Goal: Navigation & Orientation: Find specific page/section

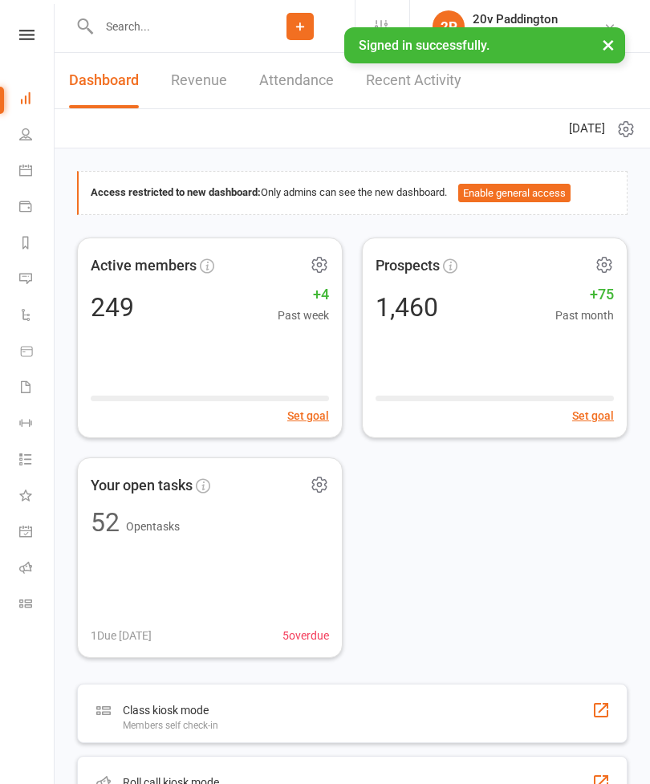
click at [28, 289] on link "Messages 1" at bounding box center [37, 280] width 36 height 36
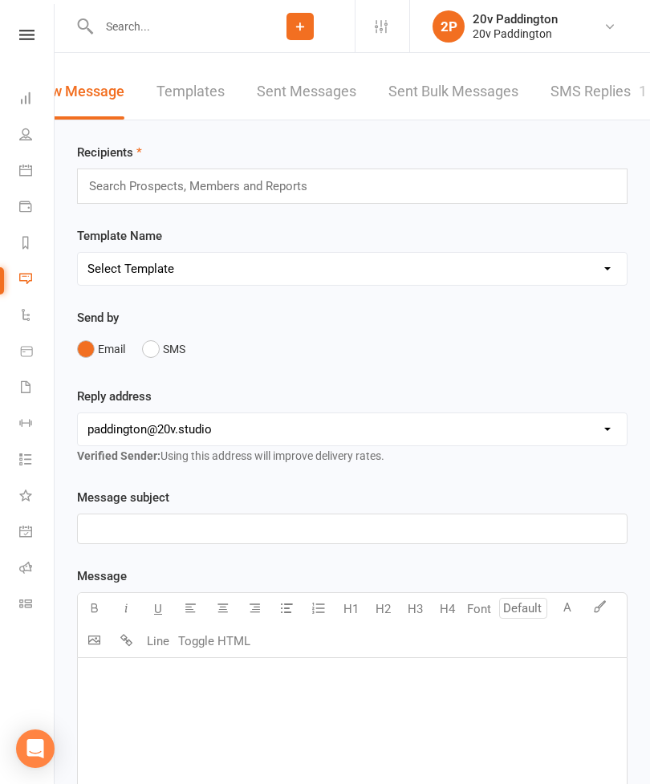
scroll to position [0, 35]
click at [600, 94] on link "SMS Replies 1" at bounding box center [599, 91] width 96 height 55
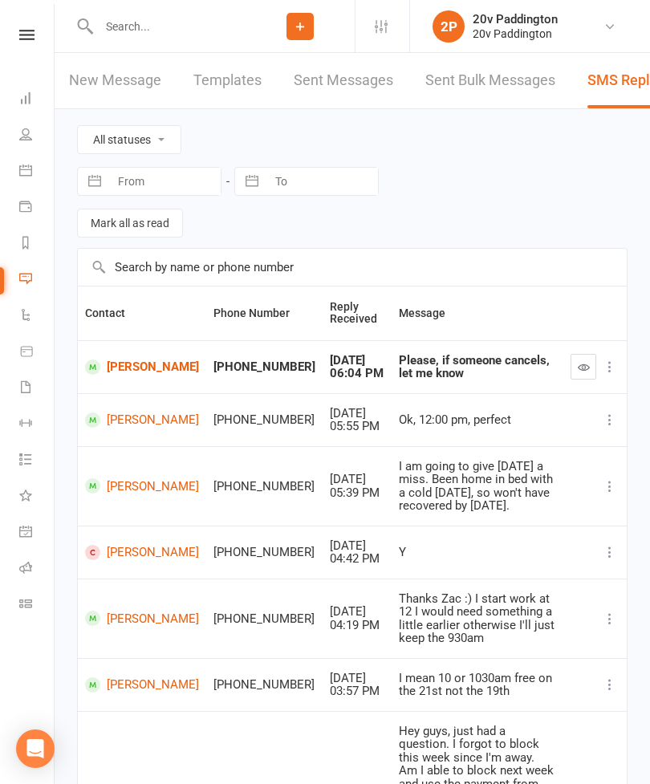
click at [587, 377] on button "button" at bounding box center [584, 367] width 26 height 26
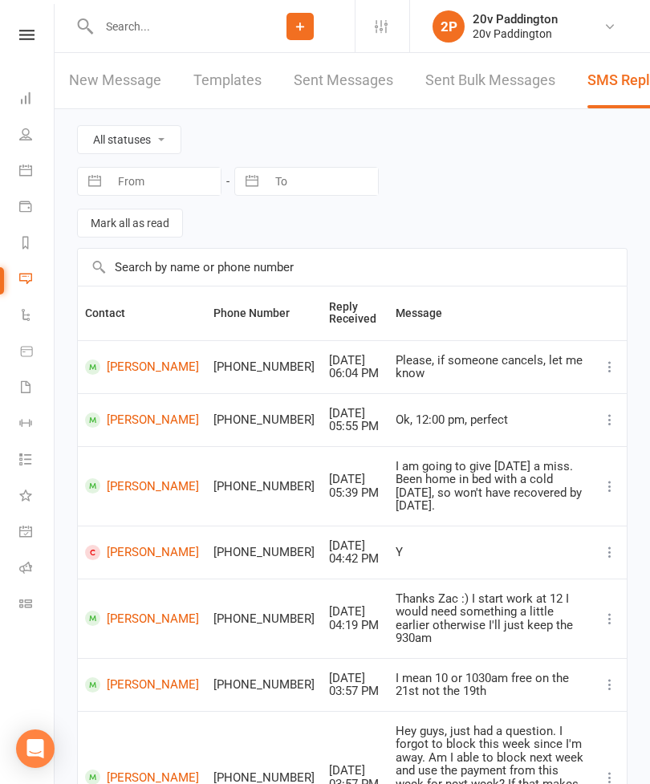
click at [212, 20] on input "text" at bounding box center [170, 26] width 152 height 22
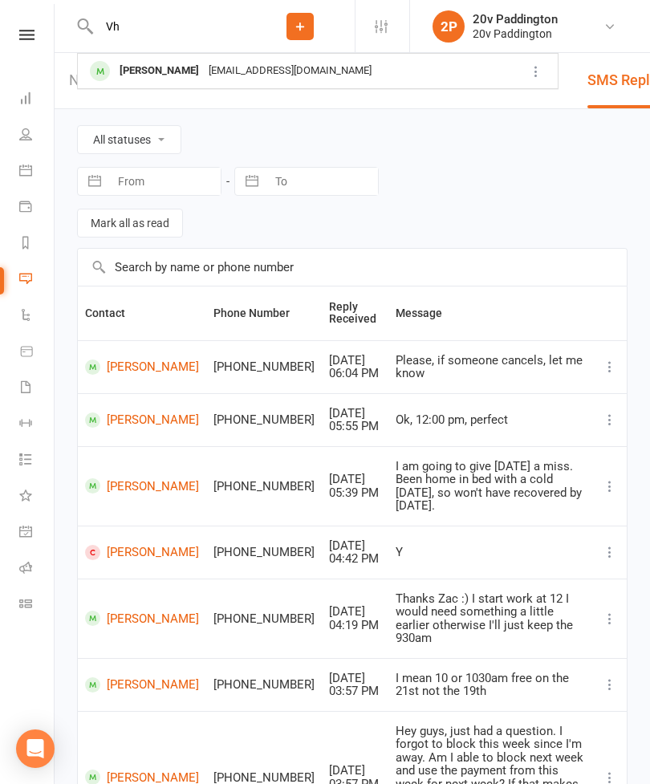
type input "V"
type input "P"
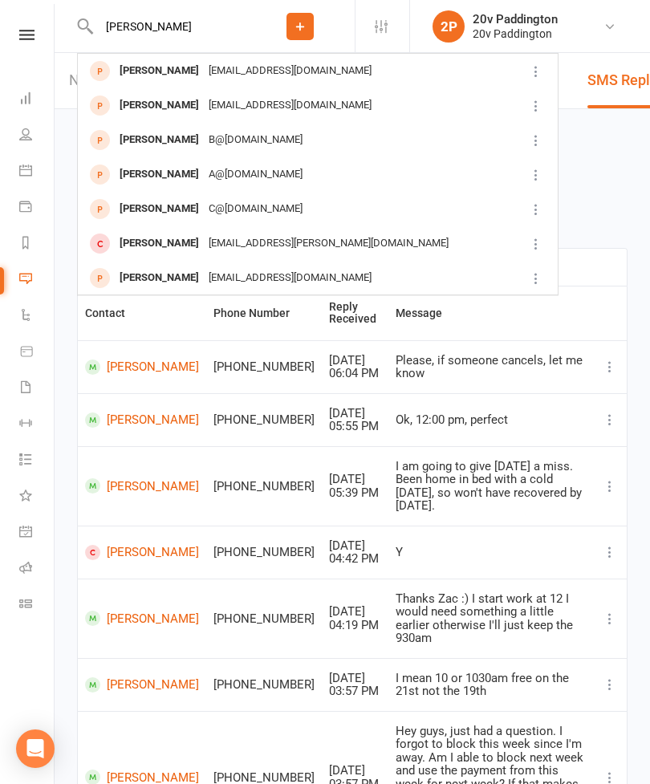
type input "[PERSON_NAME]"
click at [381, 74] on div "[PERSON_NAME] [PERSON_NAME][EMAIL_ADDRESS][DOMAIN_NAME]" at bounding box center [302, 71] width 446 height 33
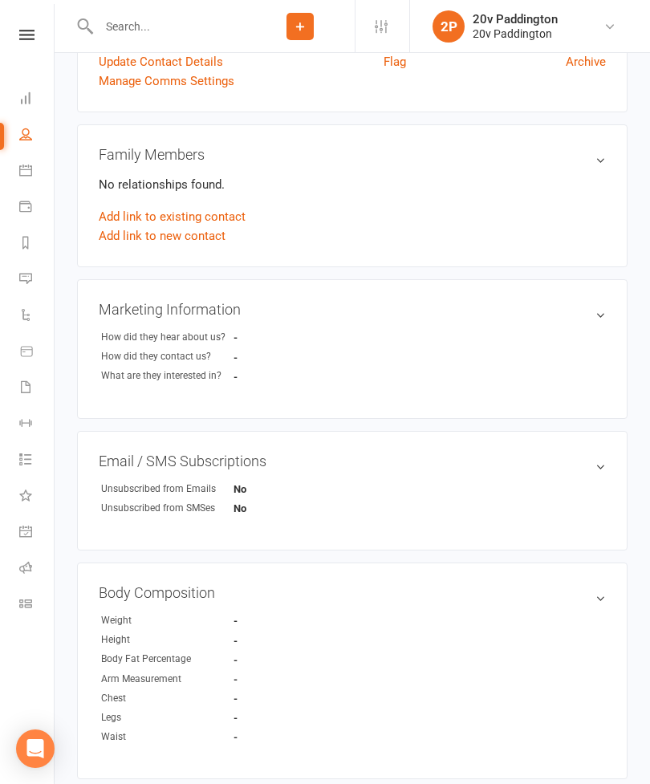
scroll to position [482, 0]
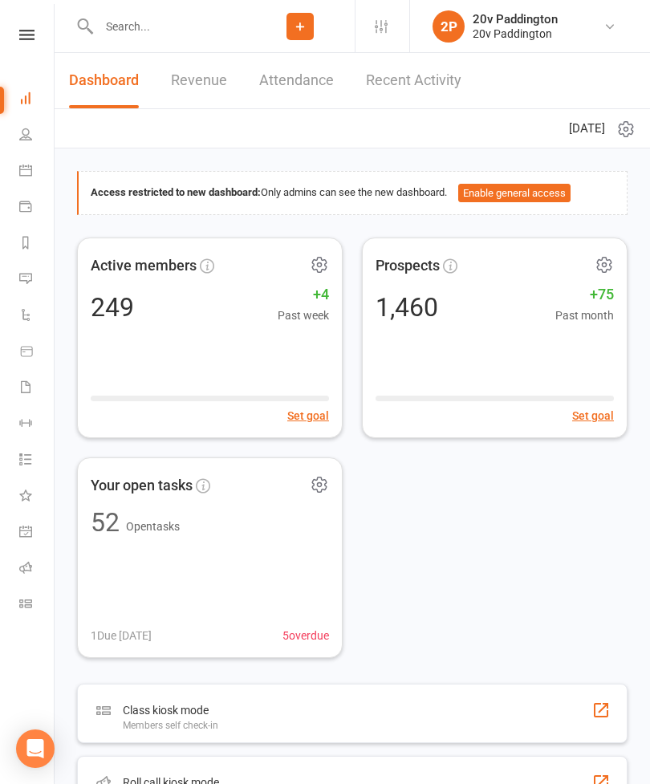
click at [51, 162] on link "Calendar" at bounding box center [37, 172] width 36 height 36
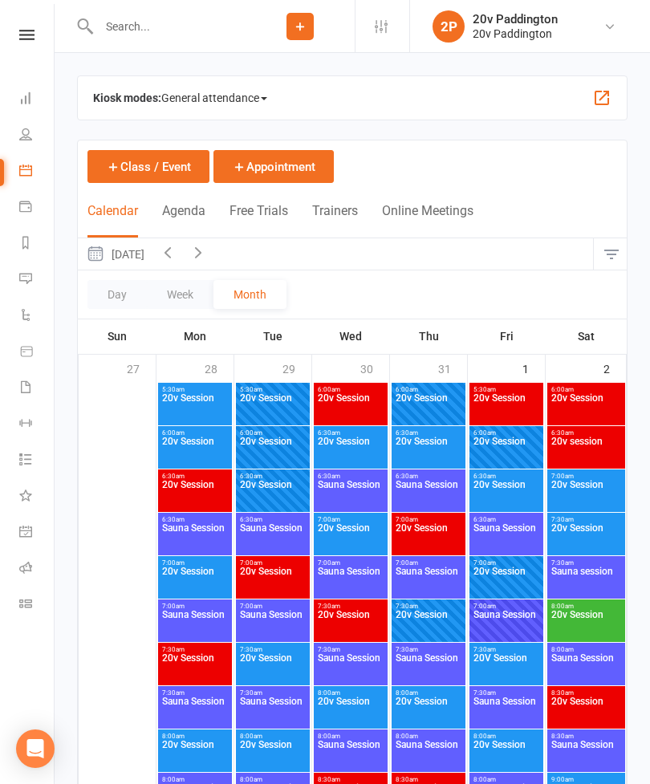
click at [20, 164] on icon at bounding box center [25, 170] width 13 height 13
click at [152, 242] on button "August 2025" at bounding box center [115, 253] width 75 height 31
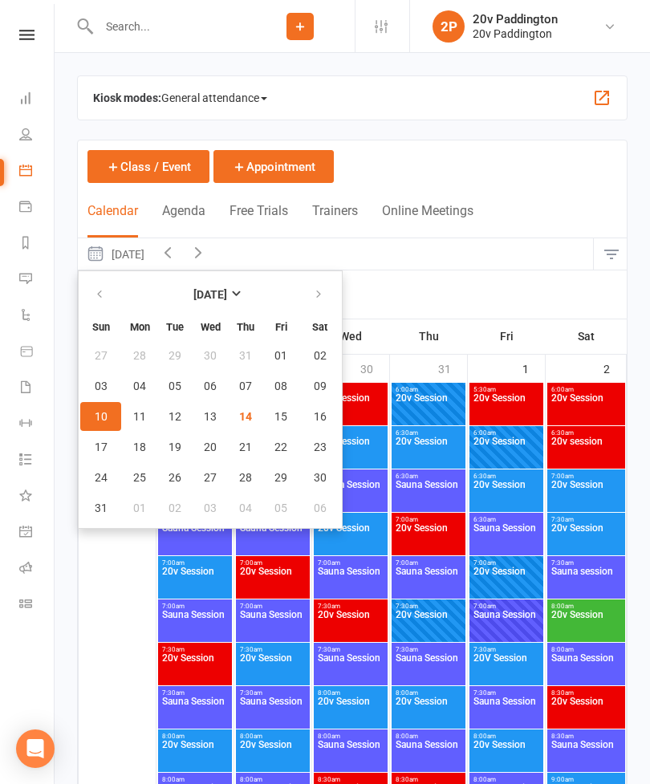
click at [180, 225] on button "Agenda" at bounding box center [183, 220] width 43 height 35
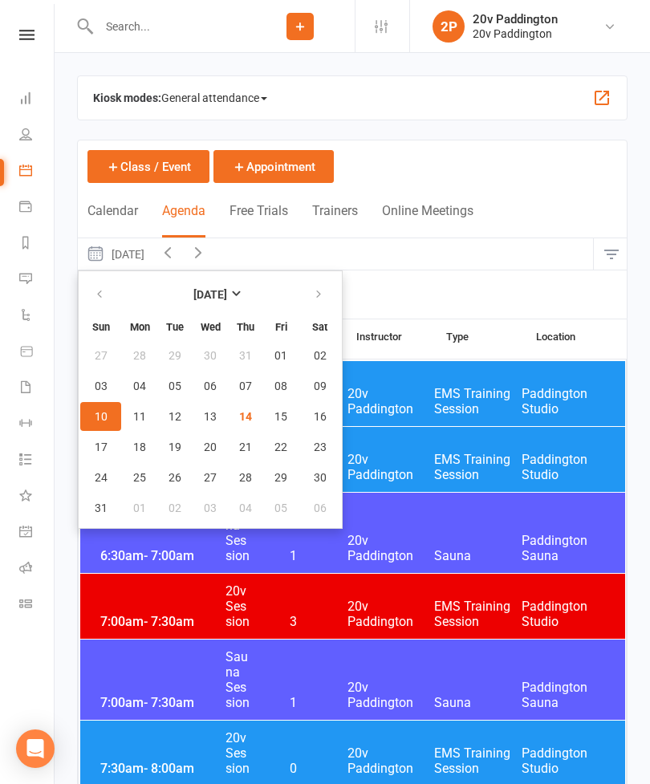
click at [169, 215] on button "Agenda" at bounding box center [183, 220] width 43 height 35
click at [392, 299] on div "Day Week Thursday, Aug 14, 2025 August 2025 Sun Mon Tue Wed Thu Fri Sat 27 28 2…" at bounding box center [352, 278] width 549 height 80
click at [251, 411] on span "14" at bounding box center [245, 416] width 13 height 13
